Goal: Information Seeking & Learning: Check status

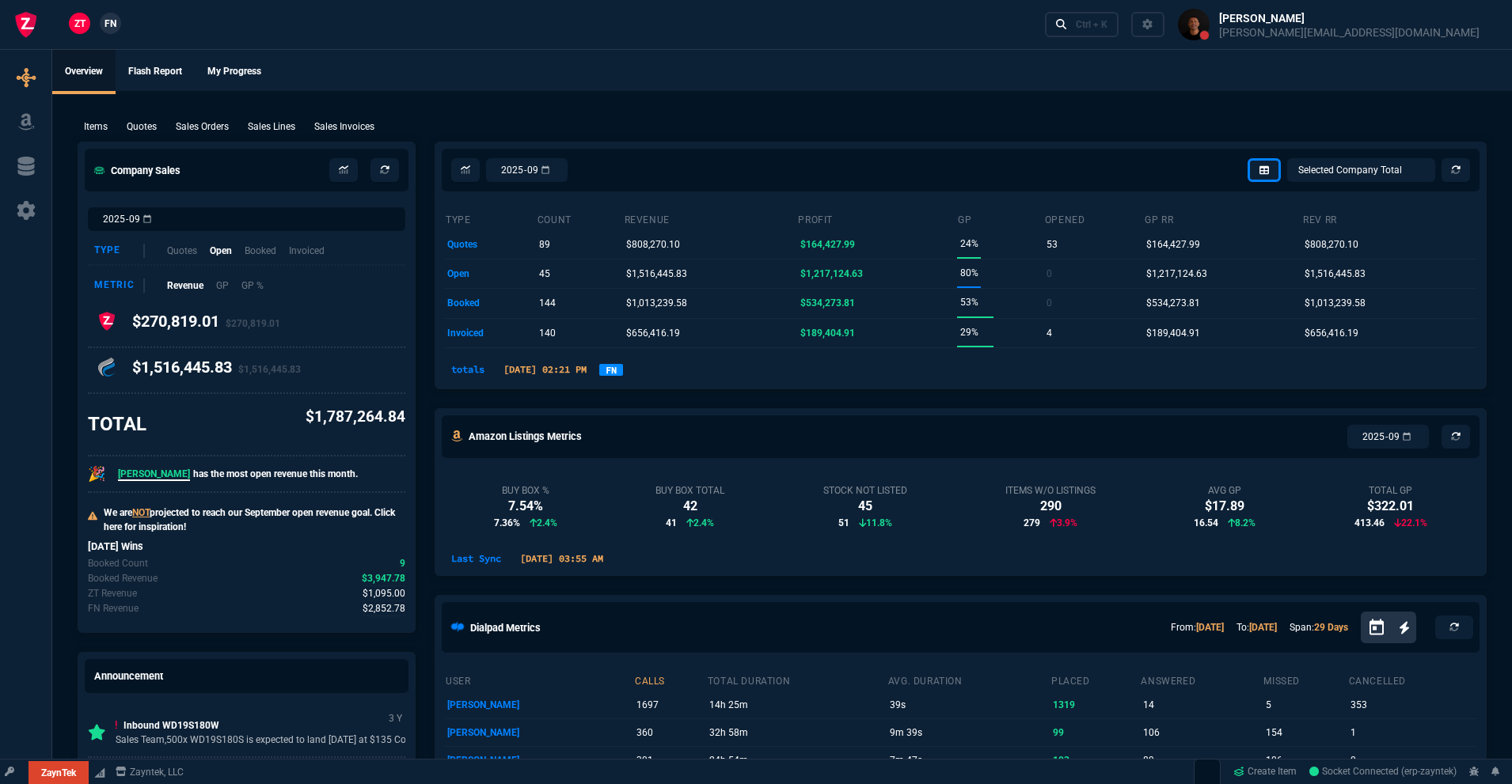
select select "18: totals"
drag, startPoint x: 456, startPoint y: 82, endPoint x: 467, endPoint y: 79, distance: 11.4
click at [462, 79] on ul "Overview Flash Report My Progress" at bounding box center [782, 70] width 1460 height 41
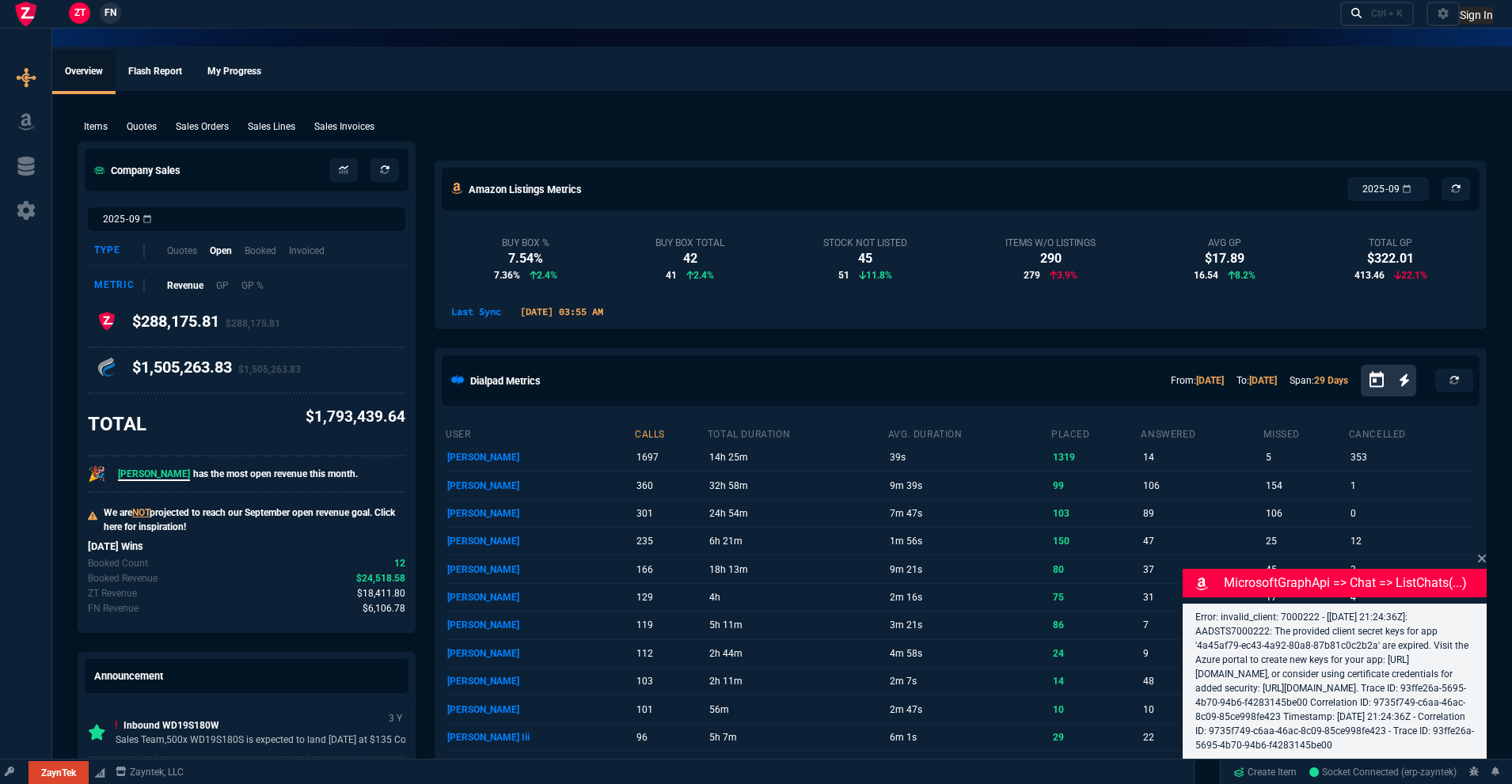
select select "18: totals"
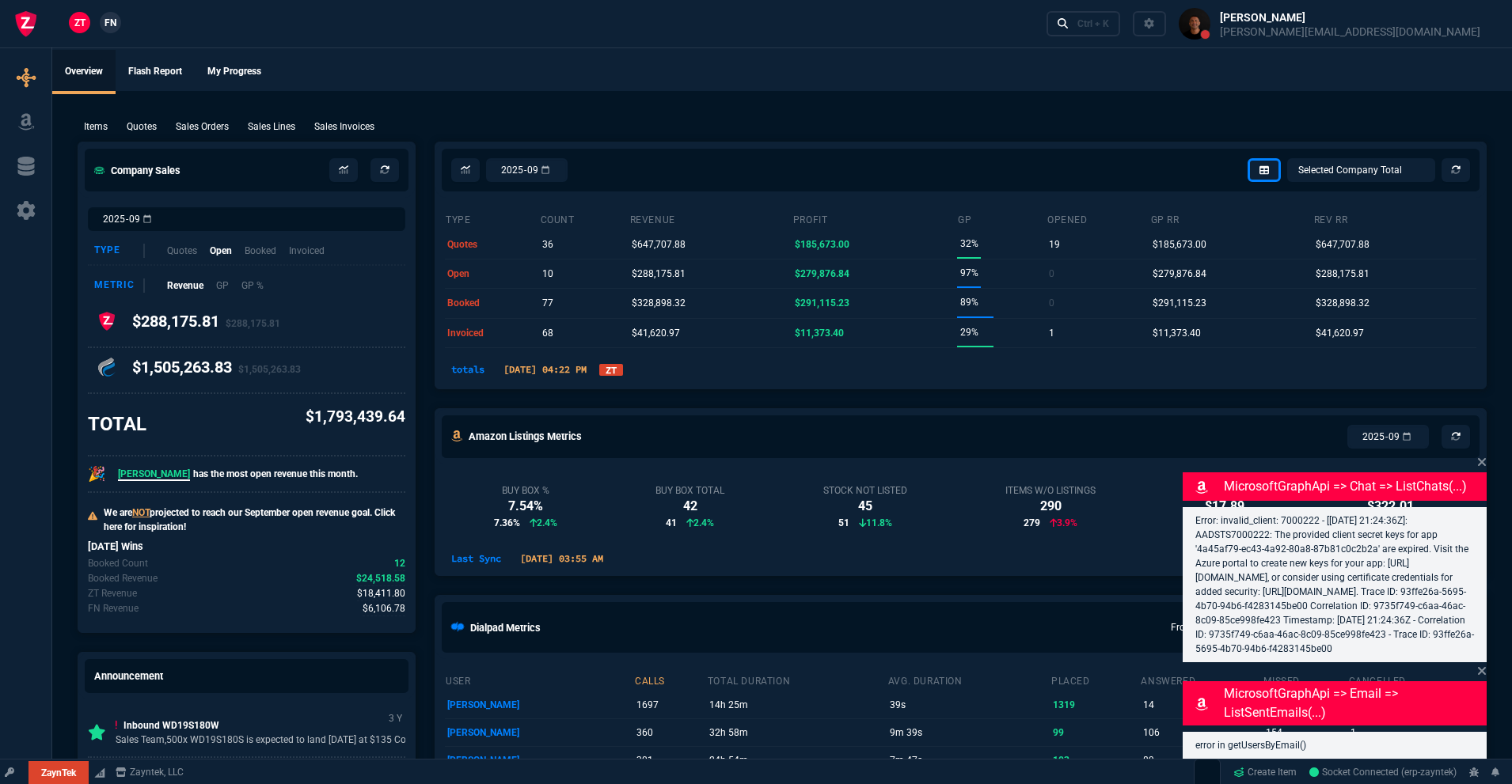
click at [623, 369] on link "ZT" at bounding box center [611, 370] width 24 height 12
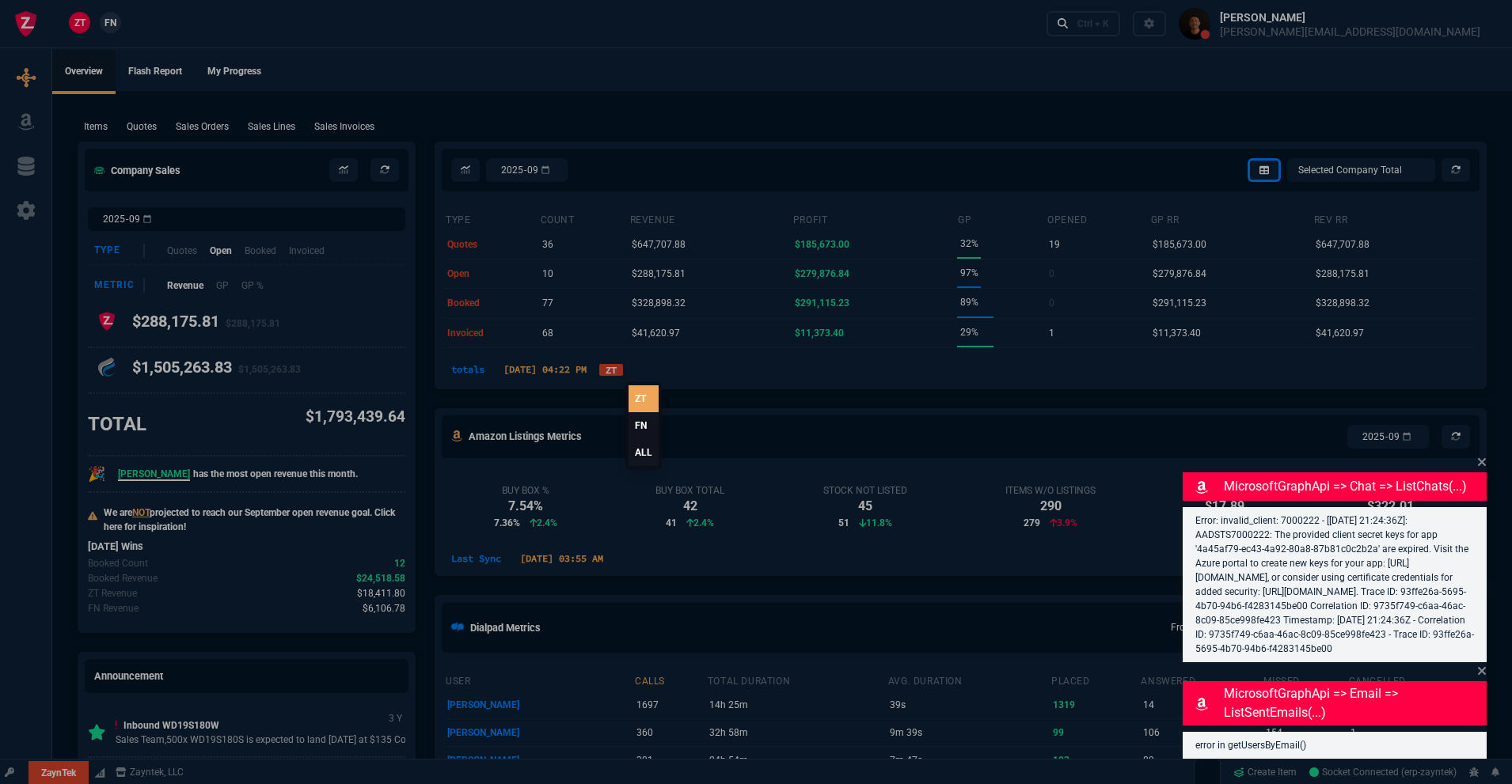
click at [633, 455] on link "ALL" at bounding box center [644, 452] width 30 height 27
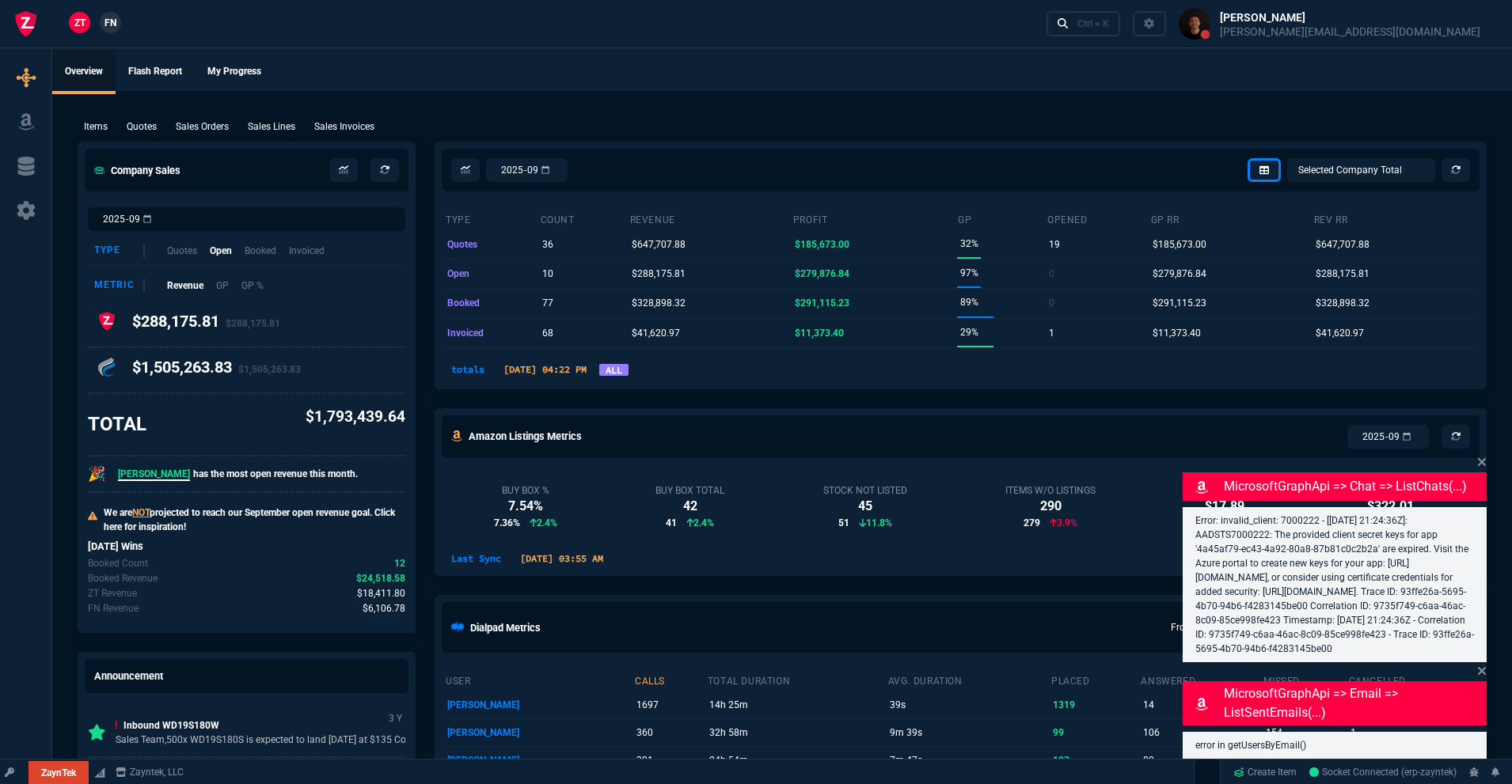
click at [629, 374] on link "ALL" at bounding box center [614, 370] width 29 height 12
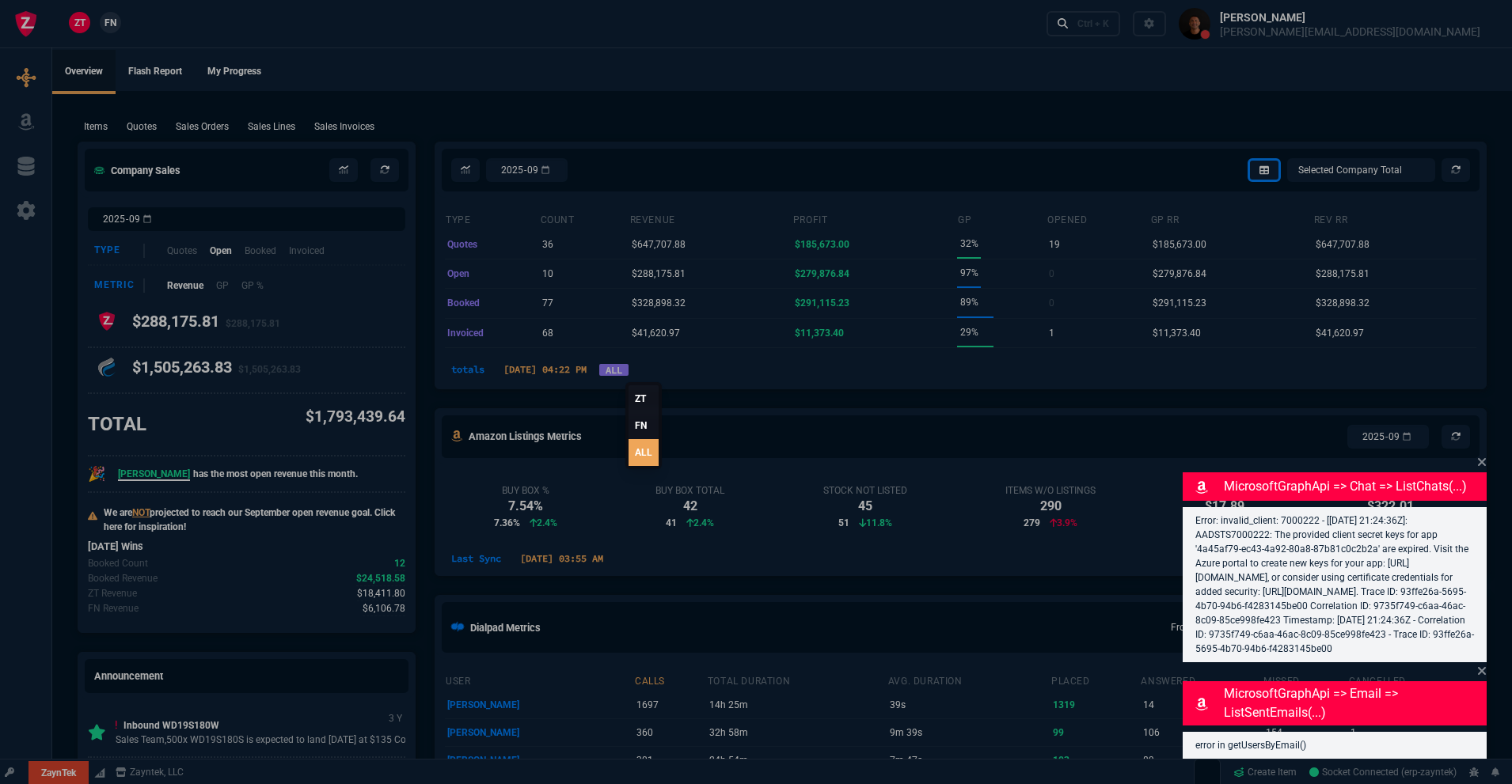
click at [649, 454] on link "ALL" at bounding box center [644, 452] width 30 height 27
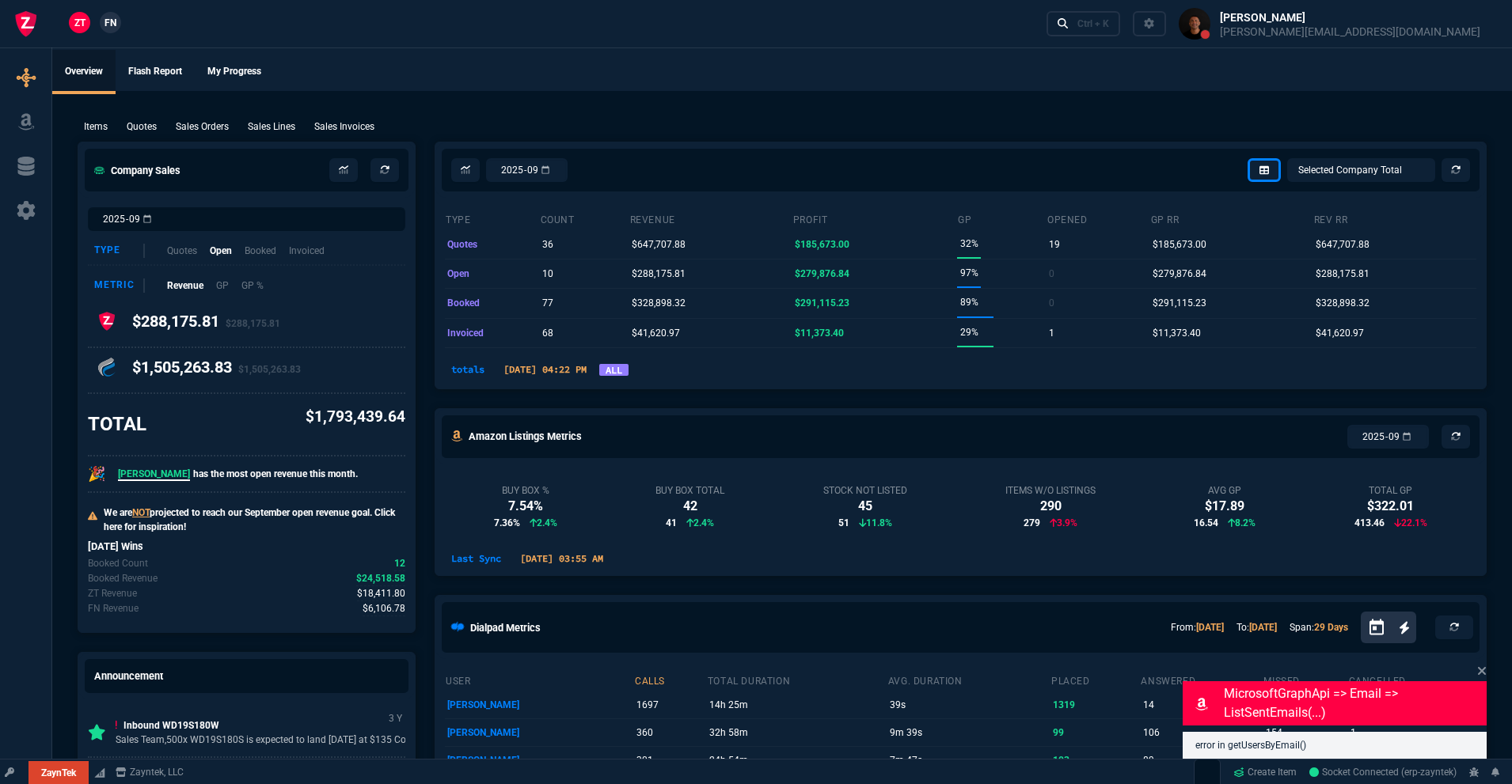
click at [629, 363] on nx-fornida-dropdown "ALL" at bounding box center [614, 370] width 29 height 19
click at [629, 366] on link "ALL" at bounding box center [614, 370] width 29 height 12
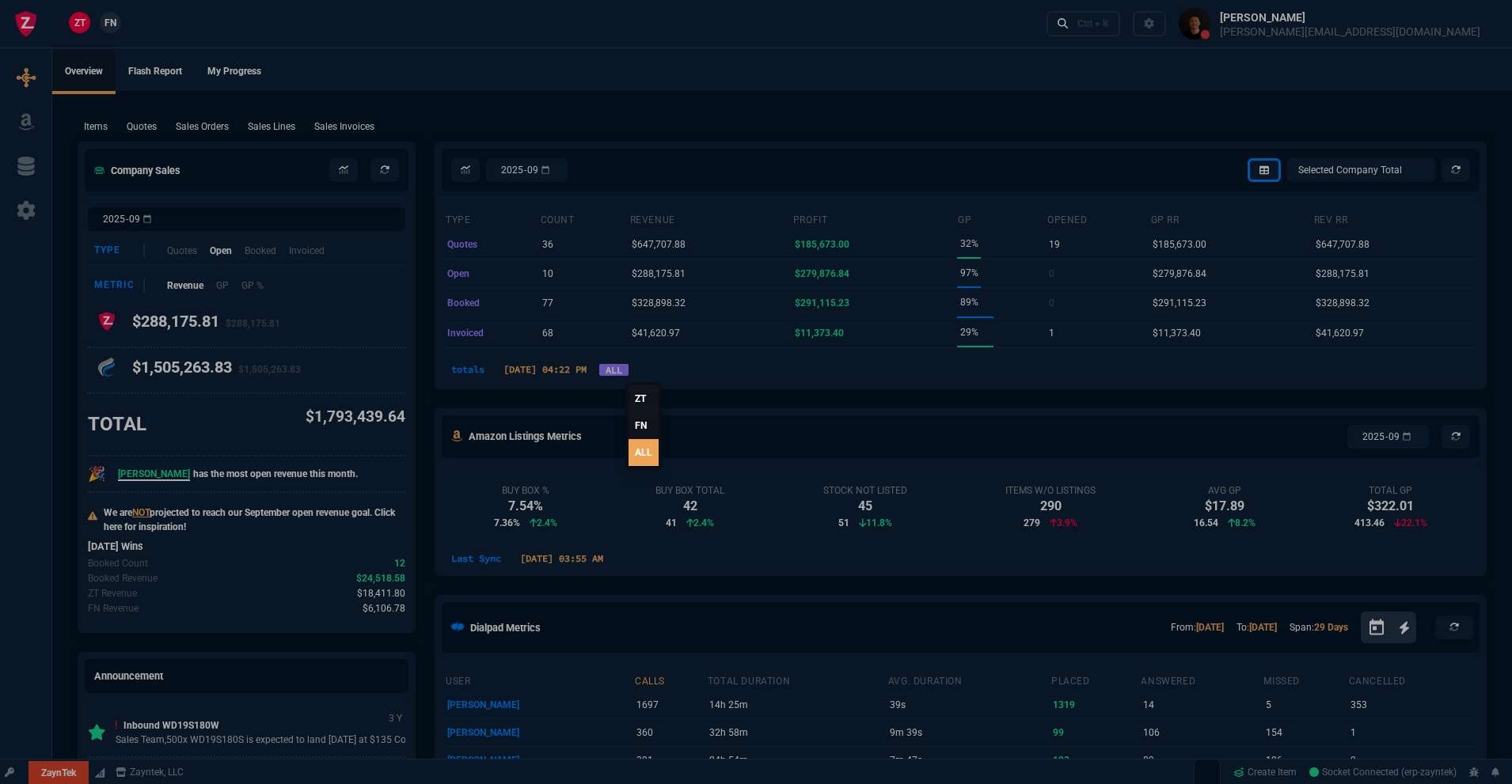
click at [640, 433] on link "FN" at bounding box center [644, 426] width 30 height 27
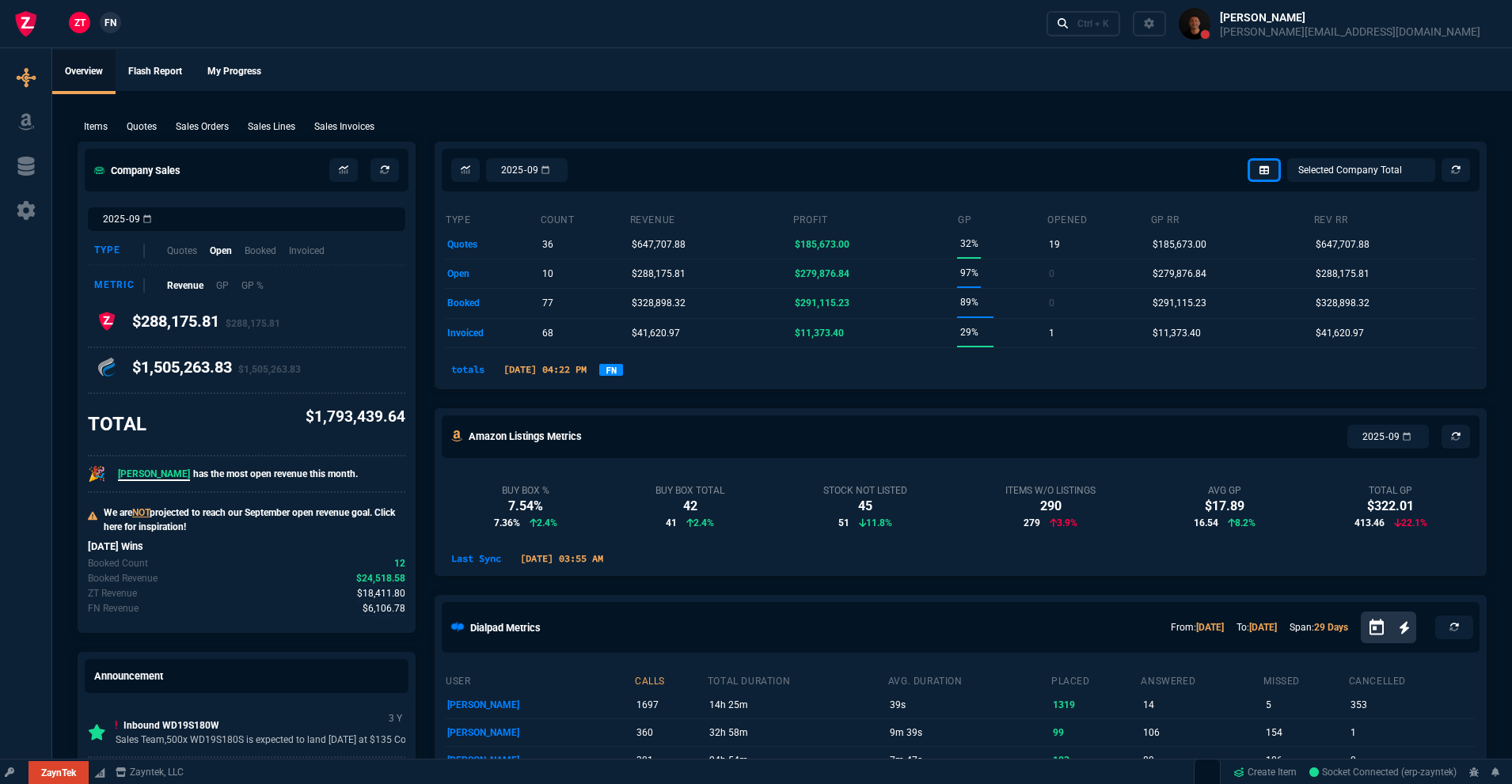
click at [623, 373] on link "FN" at bounding box center [611, 370] width 24 height 12
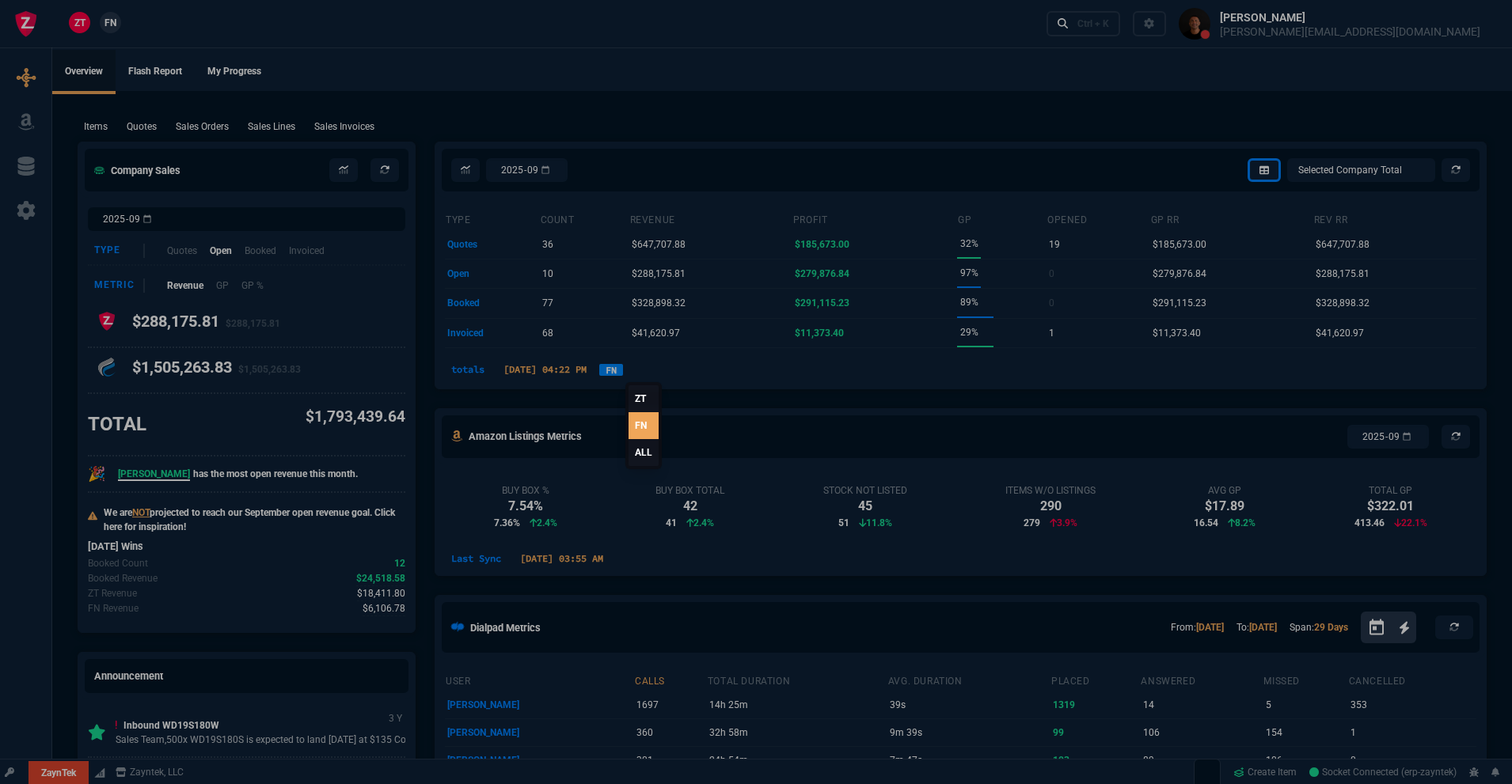
click at [636, 454] on link "ALL" at bounding box center [644, 452] width 30 height 27
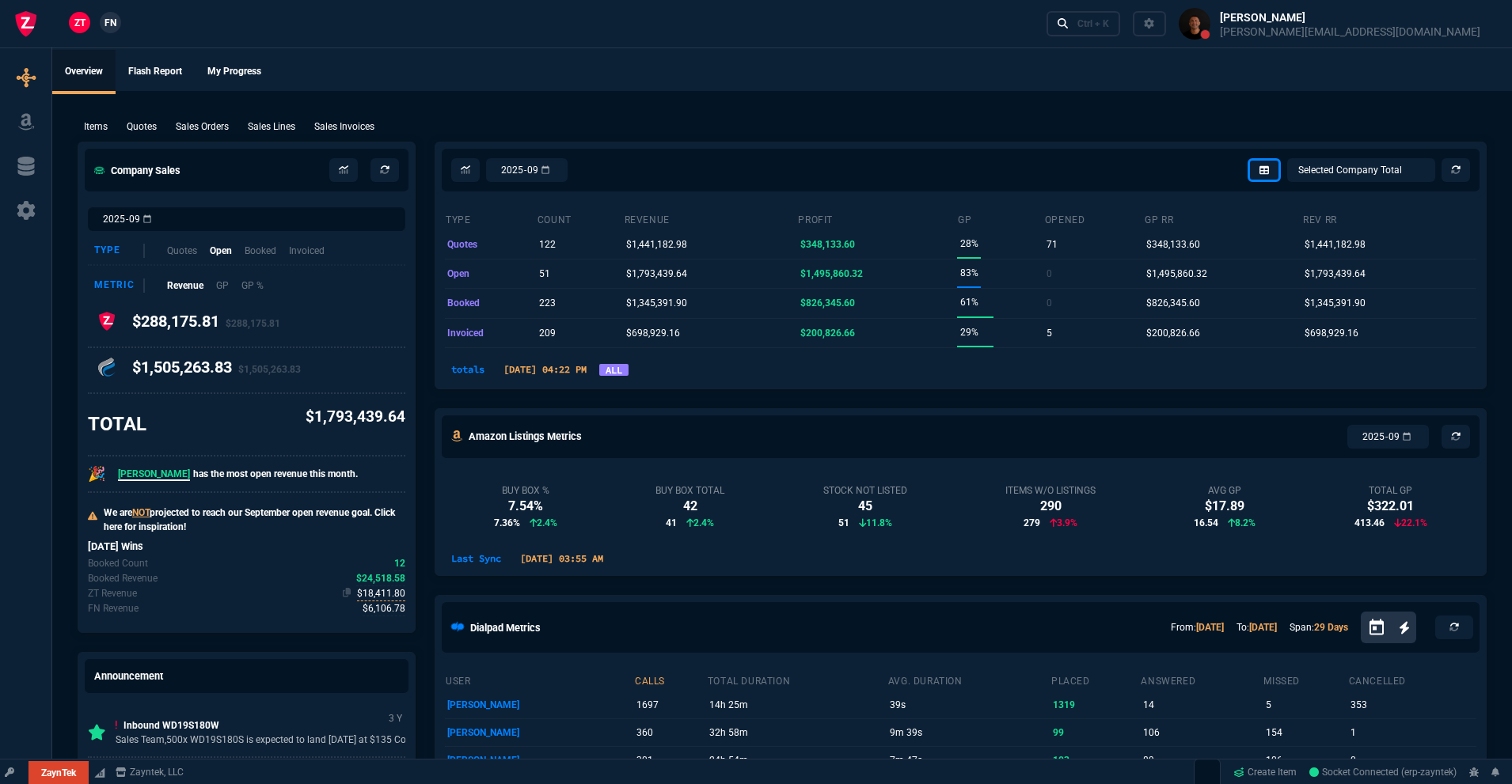
click at [371, 594] on span "$18,411.80" at bounding box center [380, 594] width 48 height 15
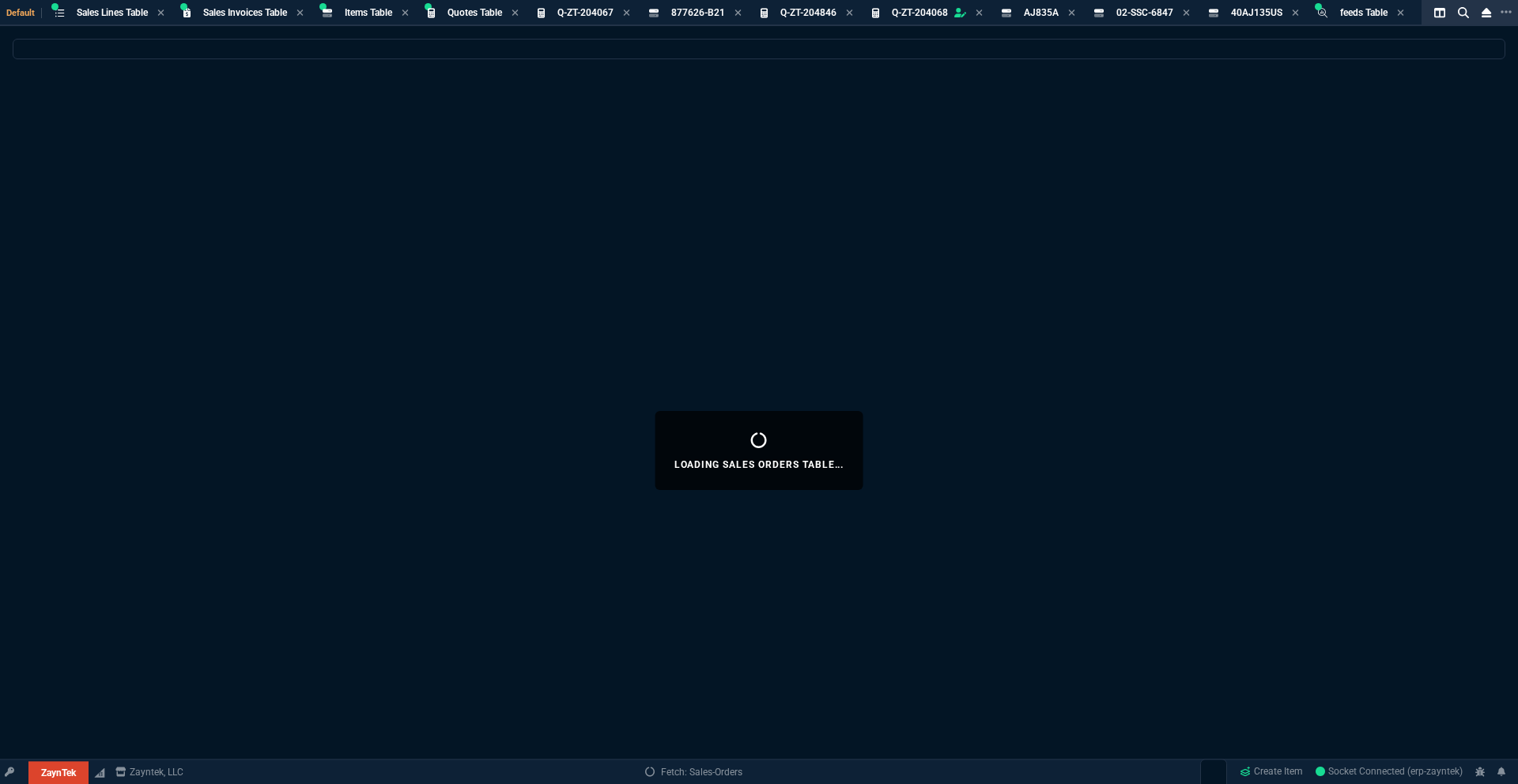
select select
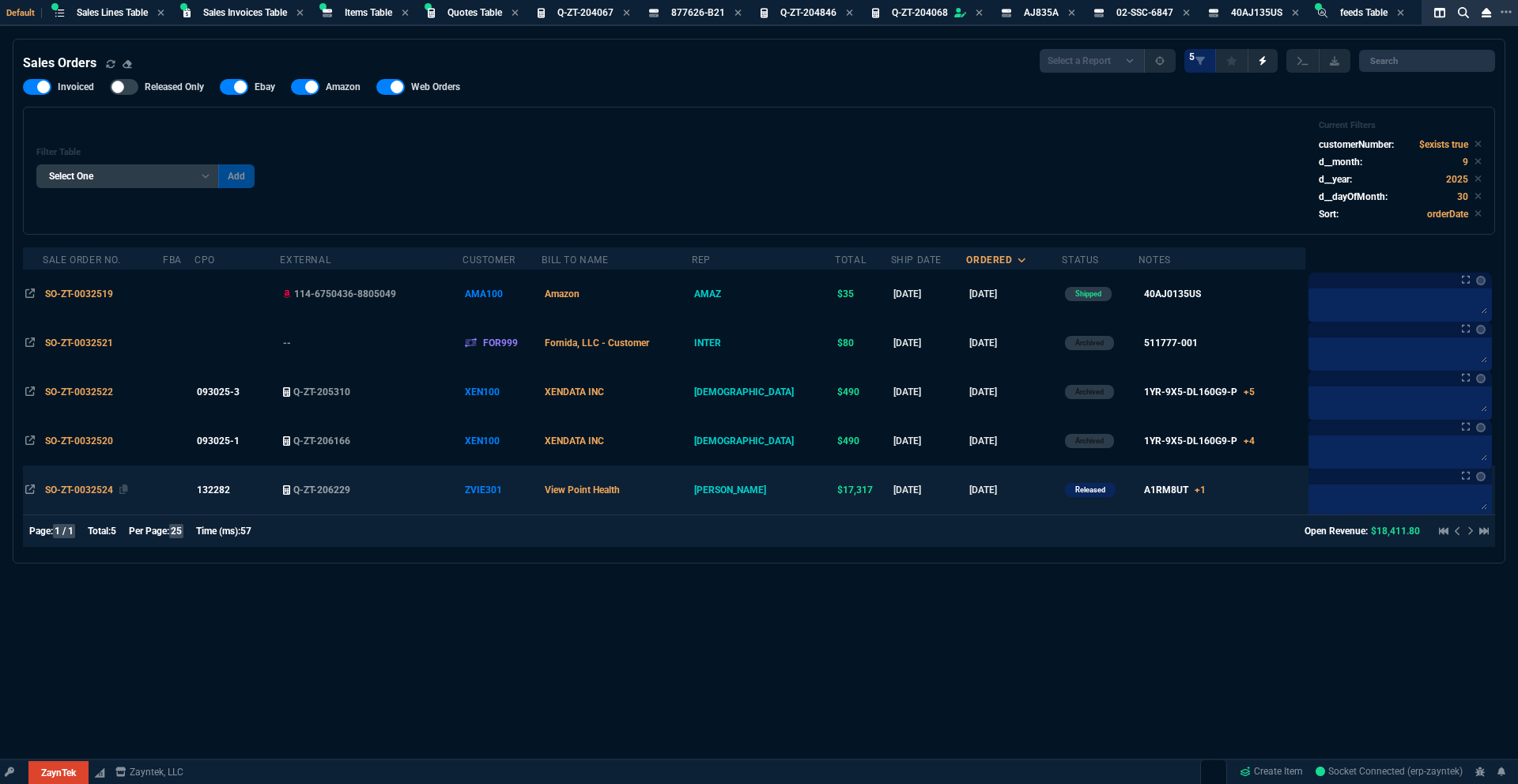
click at [79, 481] on td "SO-ZT-0032524" at bounding box center [102, 490] width 120 height 49
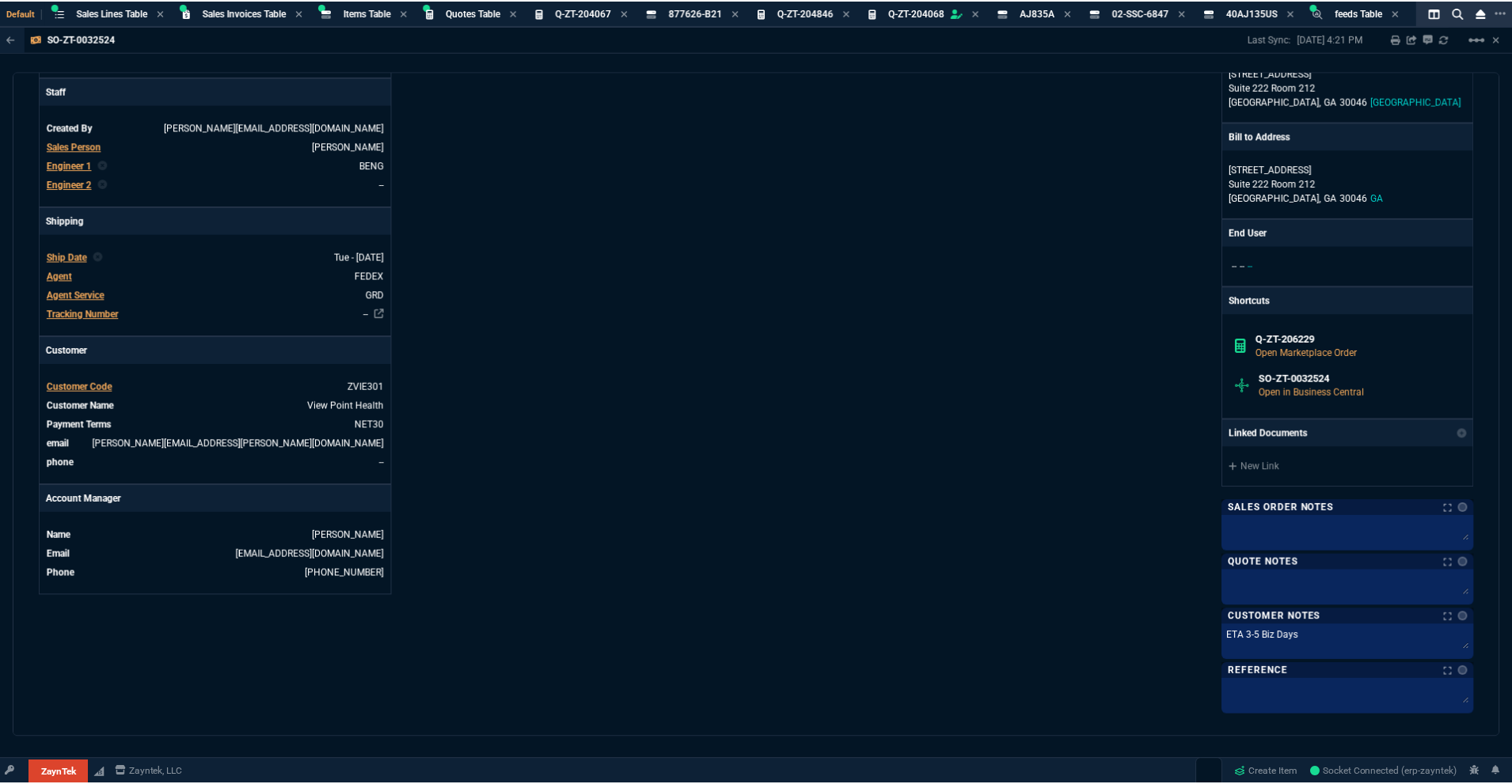
scroll to position [629, 0]
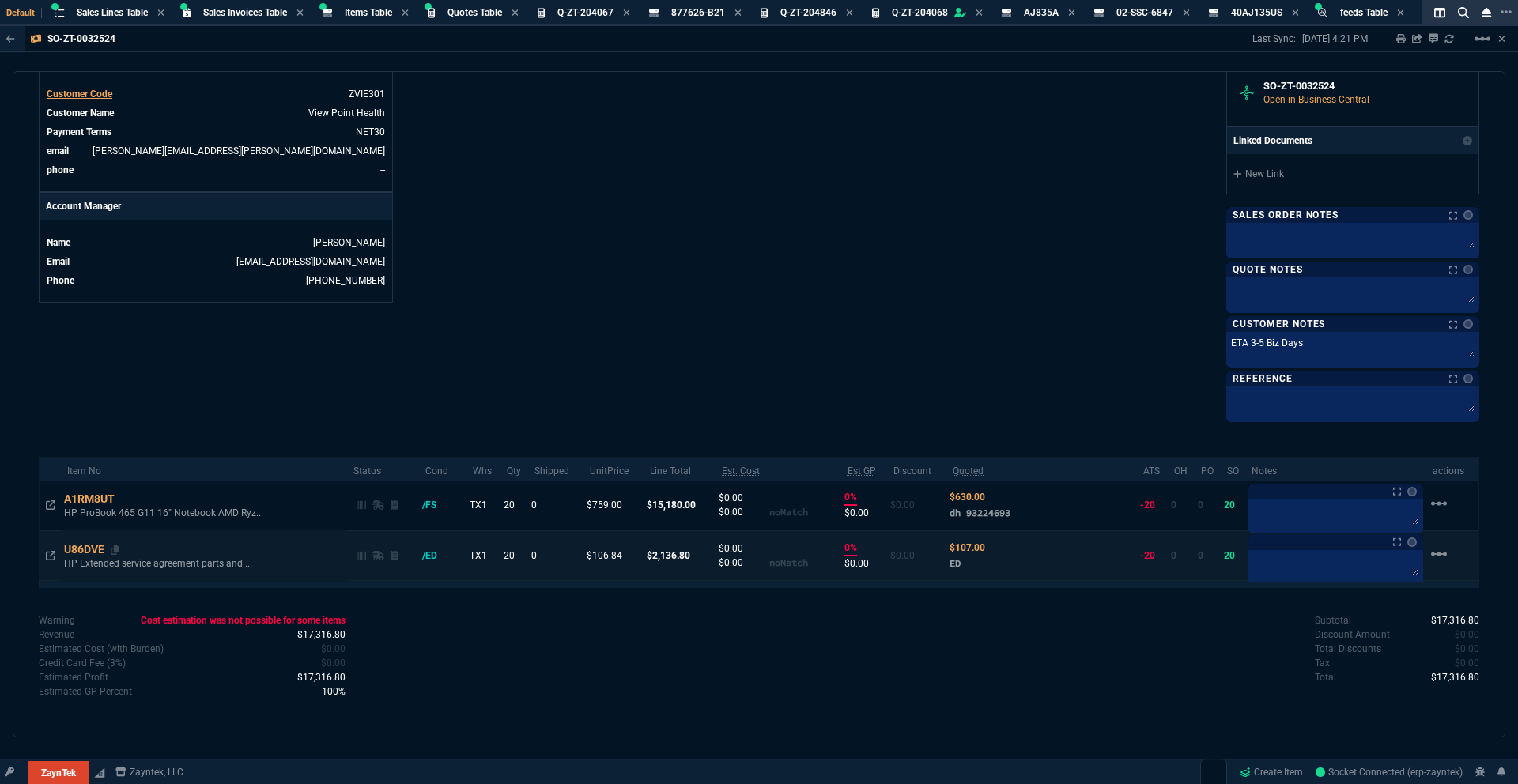
drag, startPoint x: 95, startPoint y: 549, endPoint x: 103, endPoint y: 543, distance: 10.0
click at [98, 545] on div "U86DVE" at bounding box center [92, 549] width 55 height 16
click at [119, 549] on icon at bounding box center [115, 550] width 9 height 9
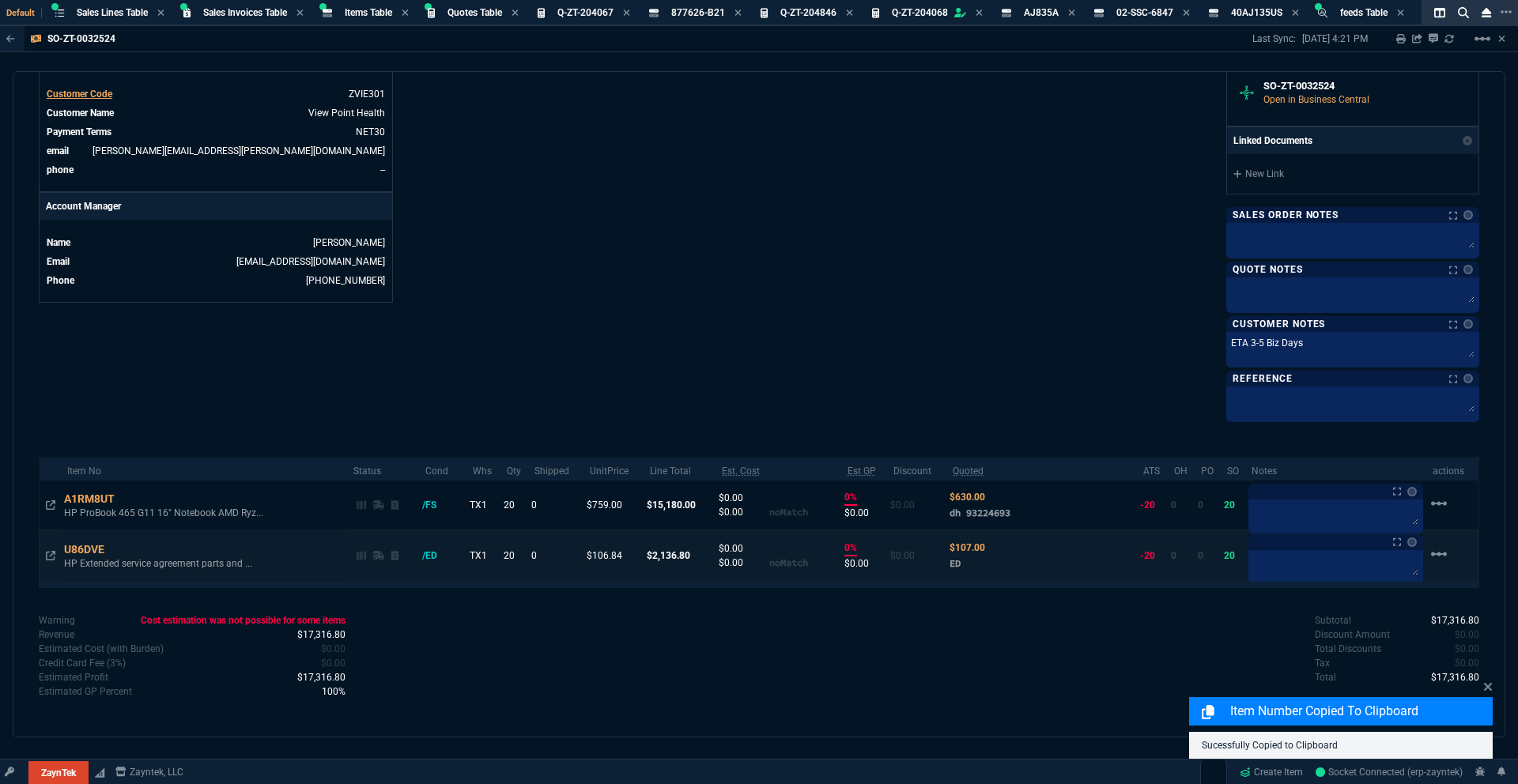
click at [119, 550] on icon at bounding box center [115, 550] width 9 height 9
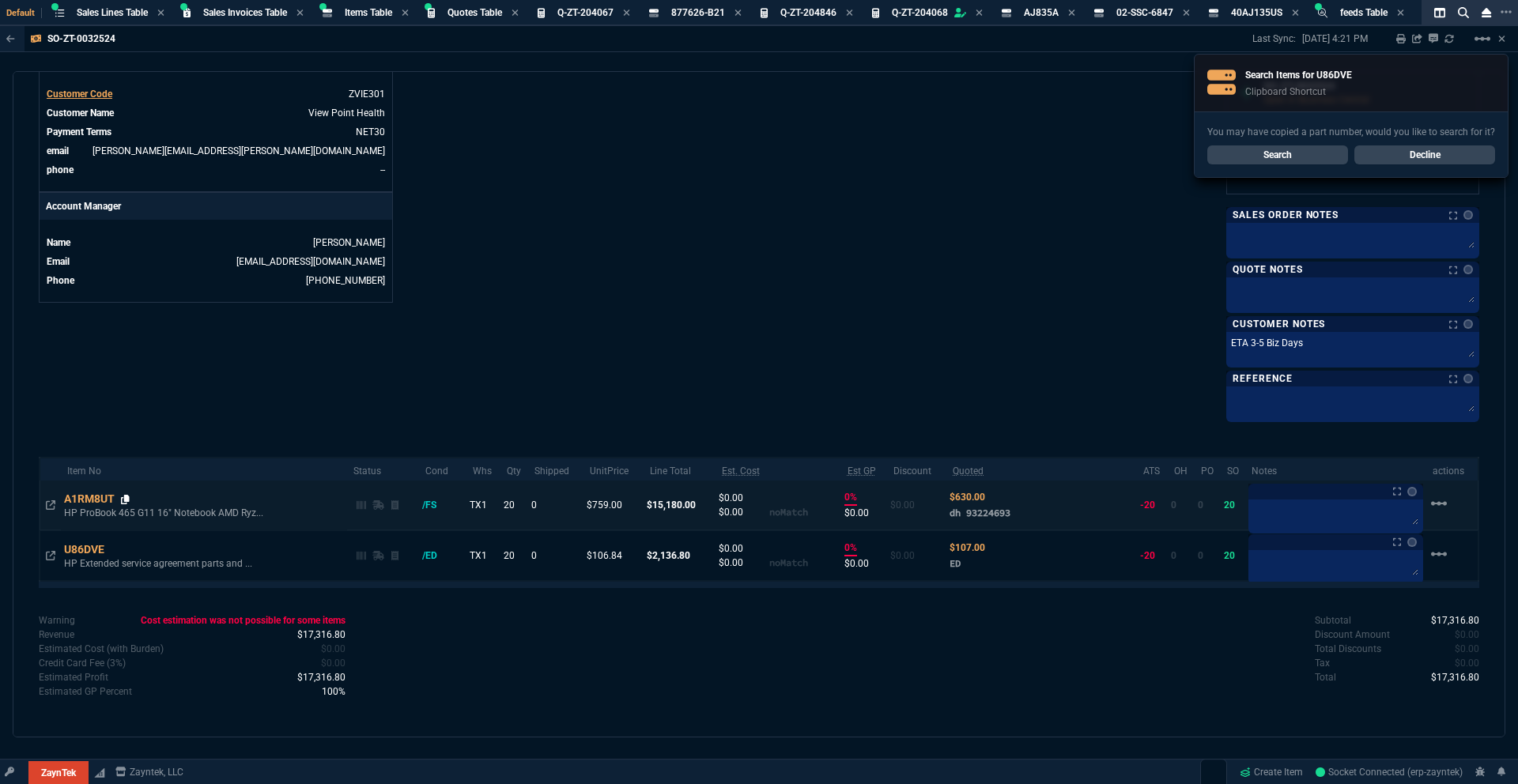
click at [130, 500] on icon at bounding box center [125, 500] width 9 height 9
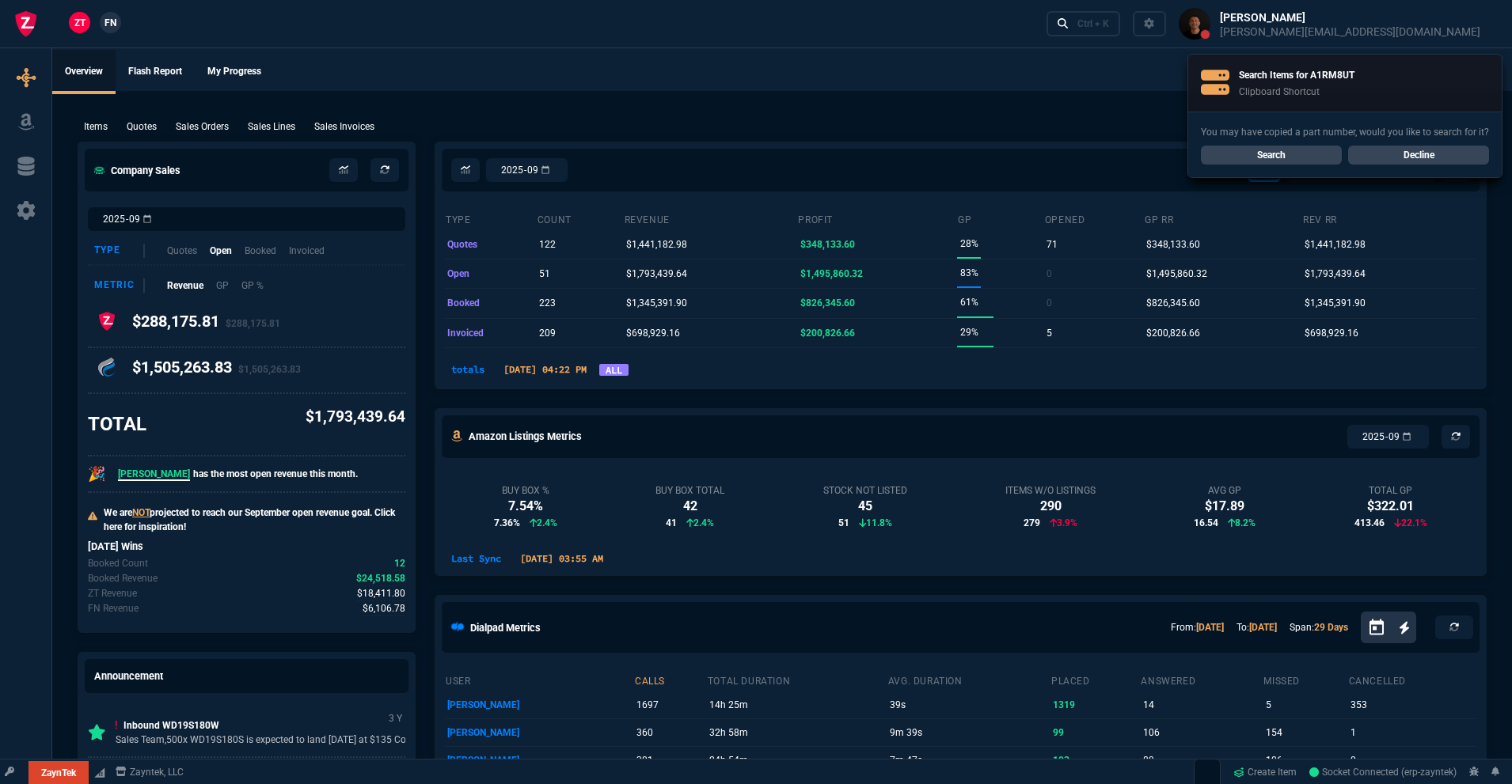
click at [201, 376] on h4 "$1,505,263.83 $1,505,263.83" at bounding box center [216, 370] width 169 height 26
click at [317, 253] on p "Invoiced" at bounding box center [306, 250] width 37 height 15
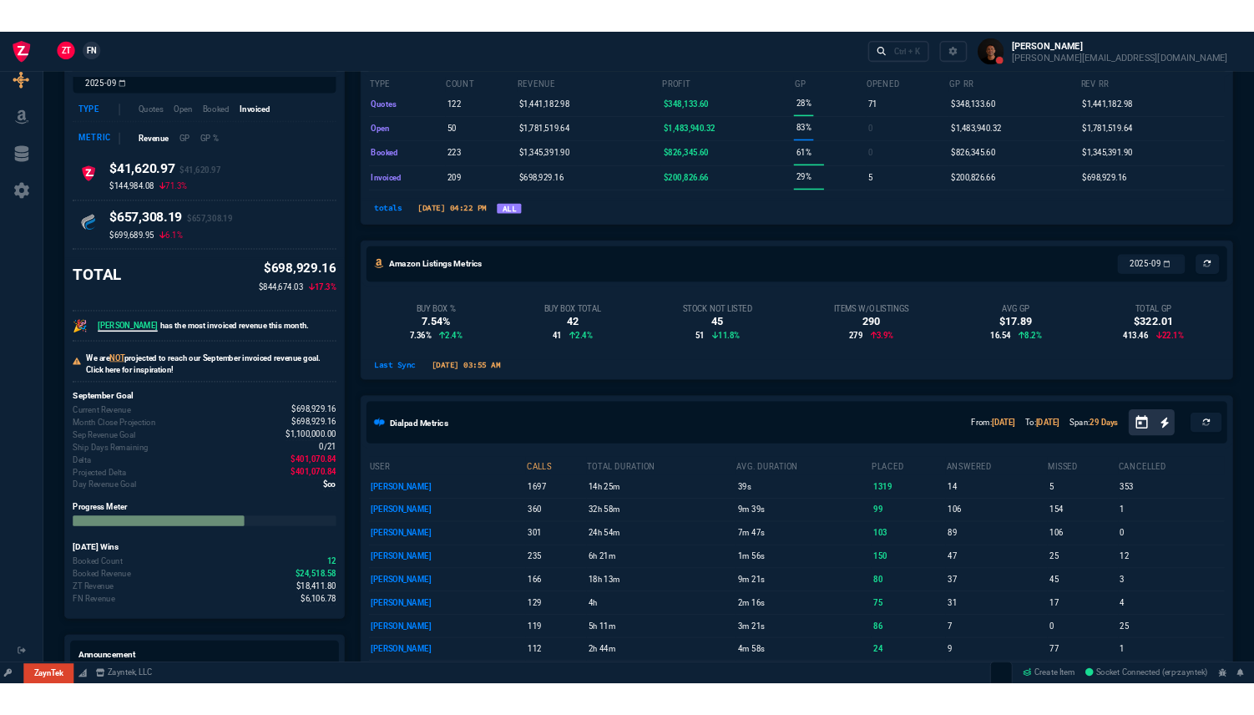
scroll to position [663, 0]
